Goal: Check status

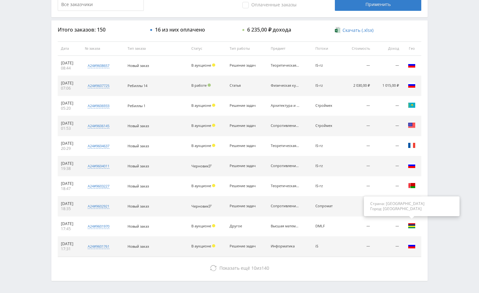
scroll to position [242, 0]
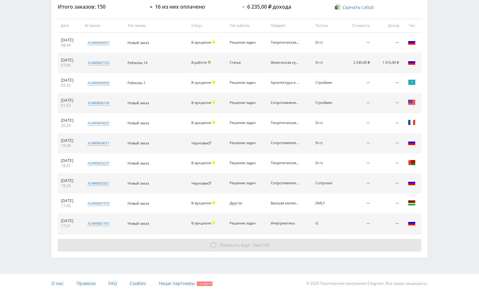
click at [348, 241] on button "Показать ещё 10 из 140" at bounding box center [239, 245] width 363 height 13
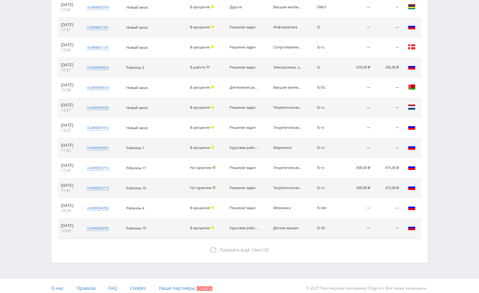
scroll to position [443, 0]
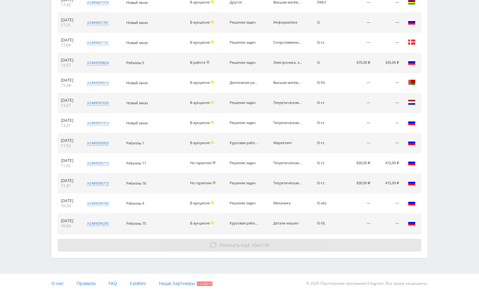
click at [373, 247] on button "Показать ещё 10 из 130" at bounding box center [239, 245] width 363 height 13
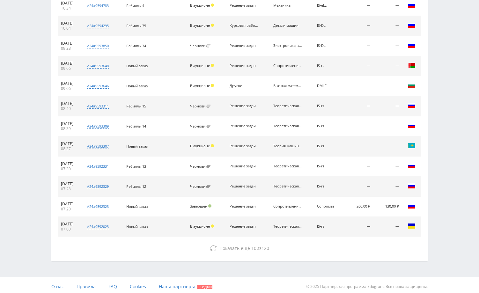
scroll to position [644, 0]
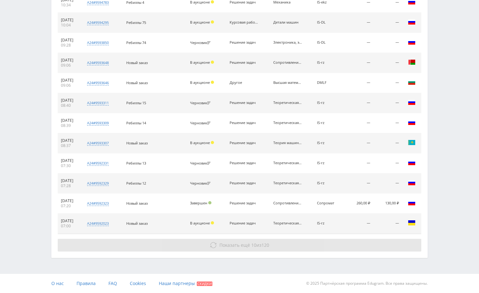
click at [373, 242] on button "Показать ещё 10 из 120" at bounding box center [239, 245] width 363 height 13
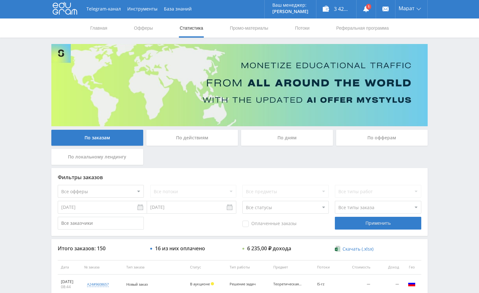
scroll to position [0, 0]
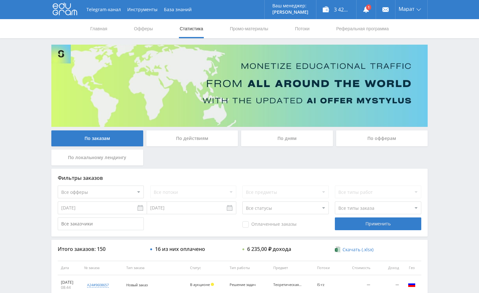
click at [368, 11] on use at bounding box center [366, 9] width 6 height 6
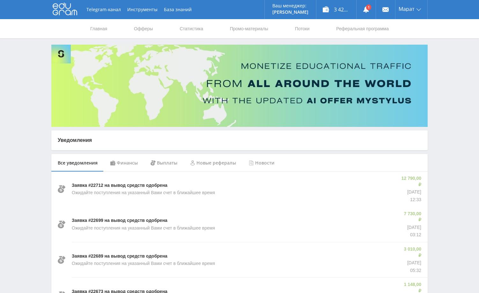
click at [124, 167] on div "Финансы" at bounding box center [124, 163] width 40 height 18
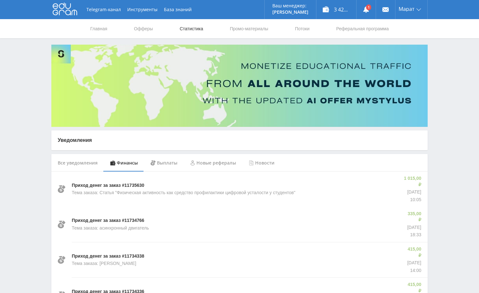
click at [187, 29] on link "Статистика" at bounding box center [191, 28] width 25 height 19
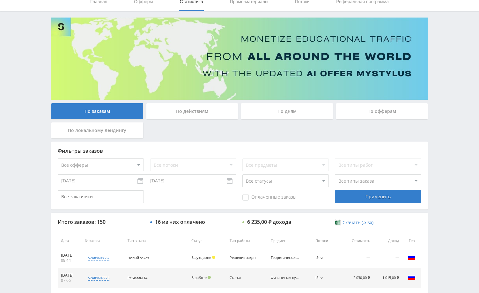
scroll to position [64, 0]
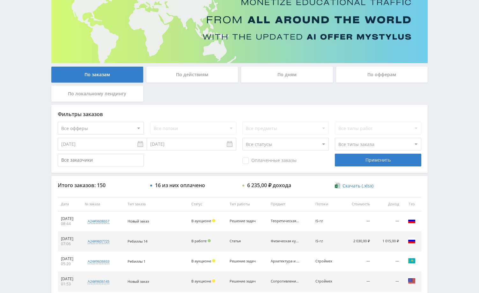
click at [281, 78] on div "По дням" at bounding box center [287, 75] width 92 height 16
click at [0, 0] on input "По дням" at bounding box center [0, 0] width 0 height 0
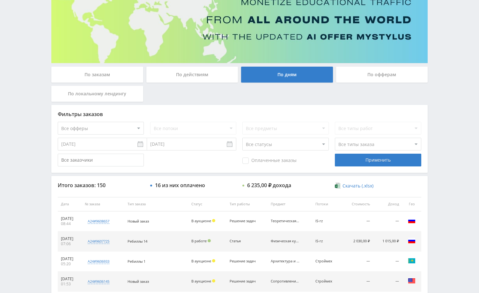
scroll to position [0, 0]
